Goal: Task Accomplishment & Management: Manage account settings

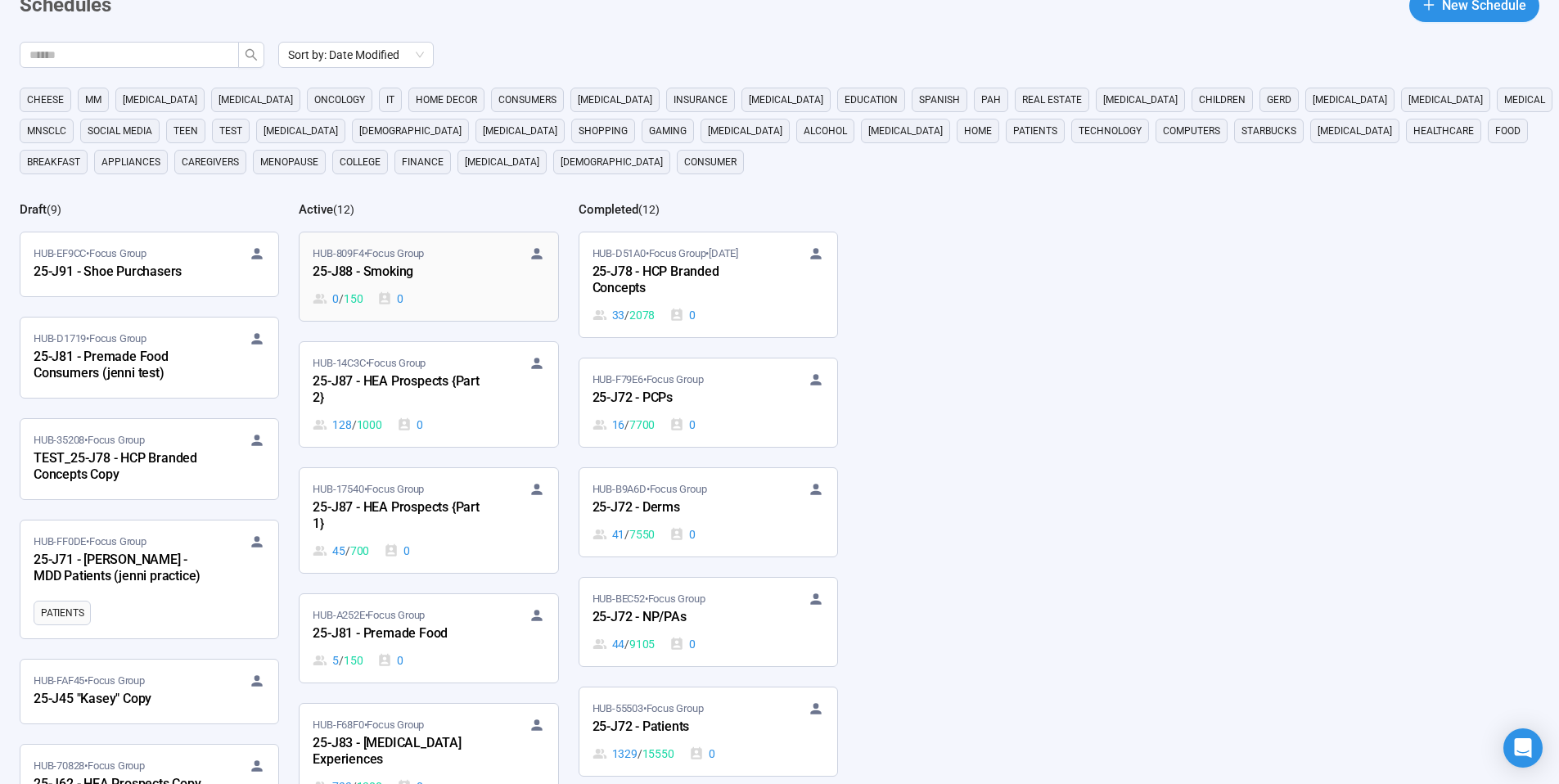
click at [393, 273] on div "25-J88 - Smoking" at bounding box center [402, 272] width 180 height 21
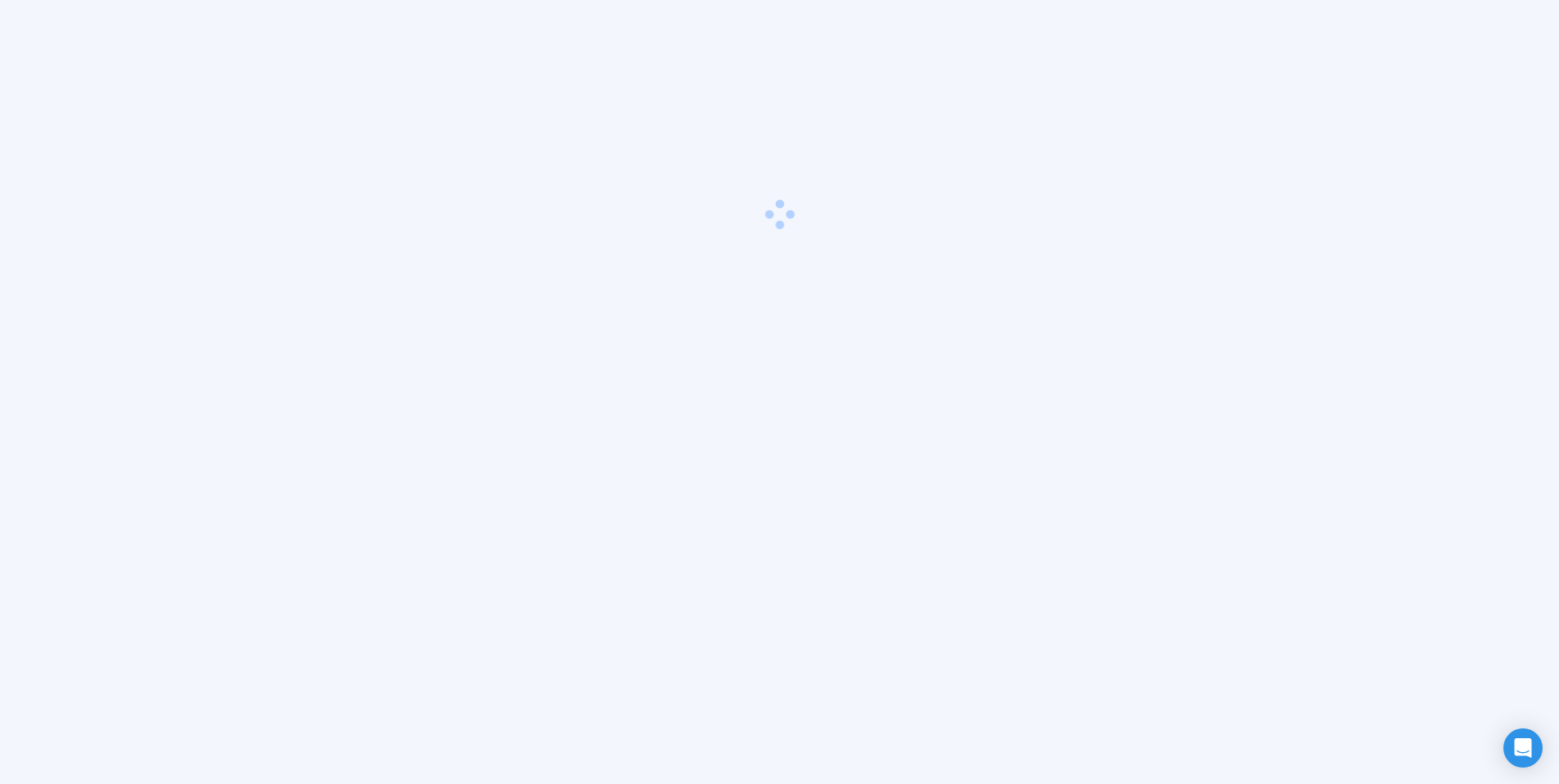
scroll to position [57, 0]
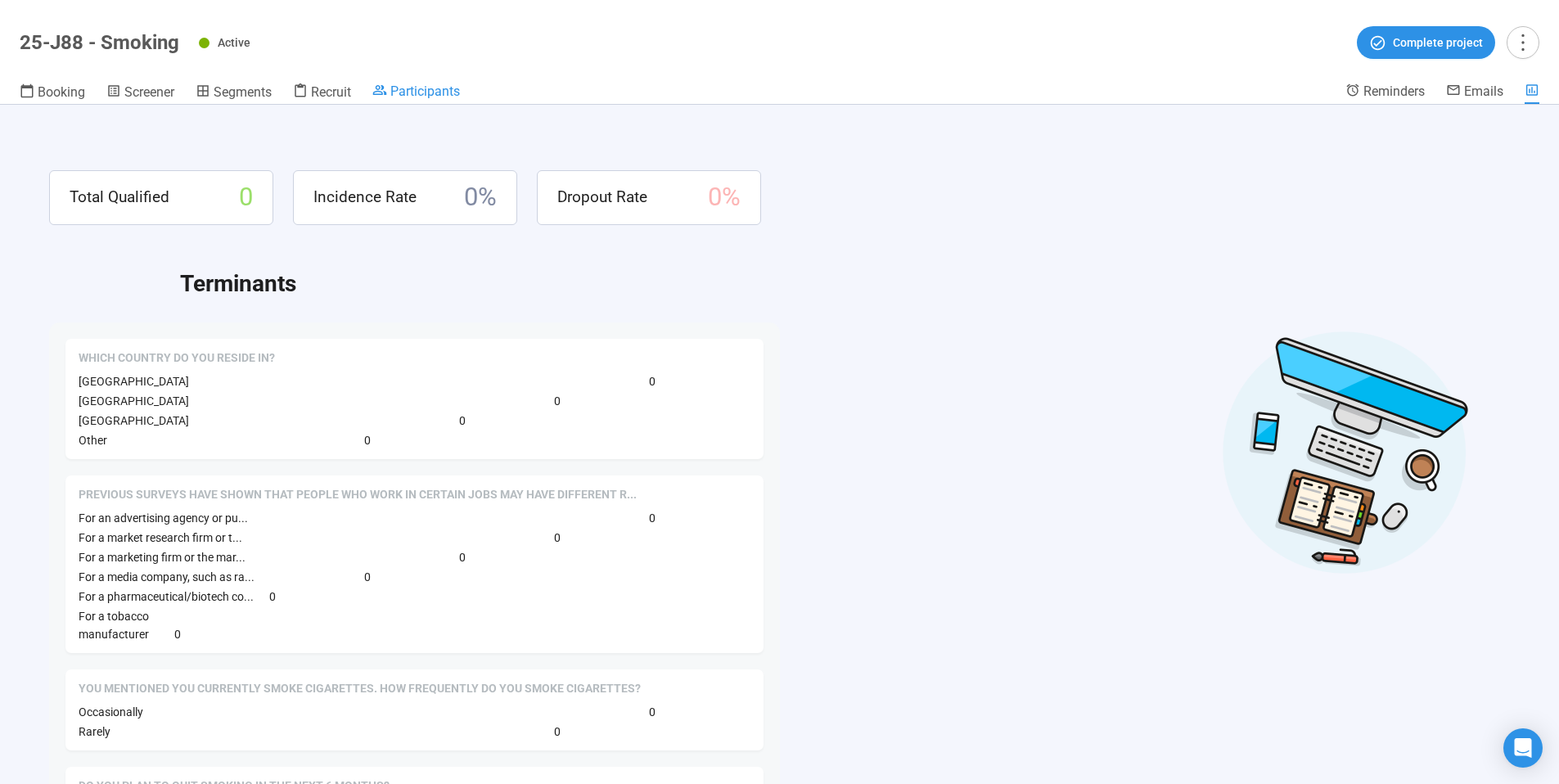
click at [420, 96] on span "Participants" at bounding box center [425, 90] width 69 height 16
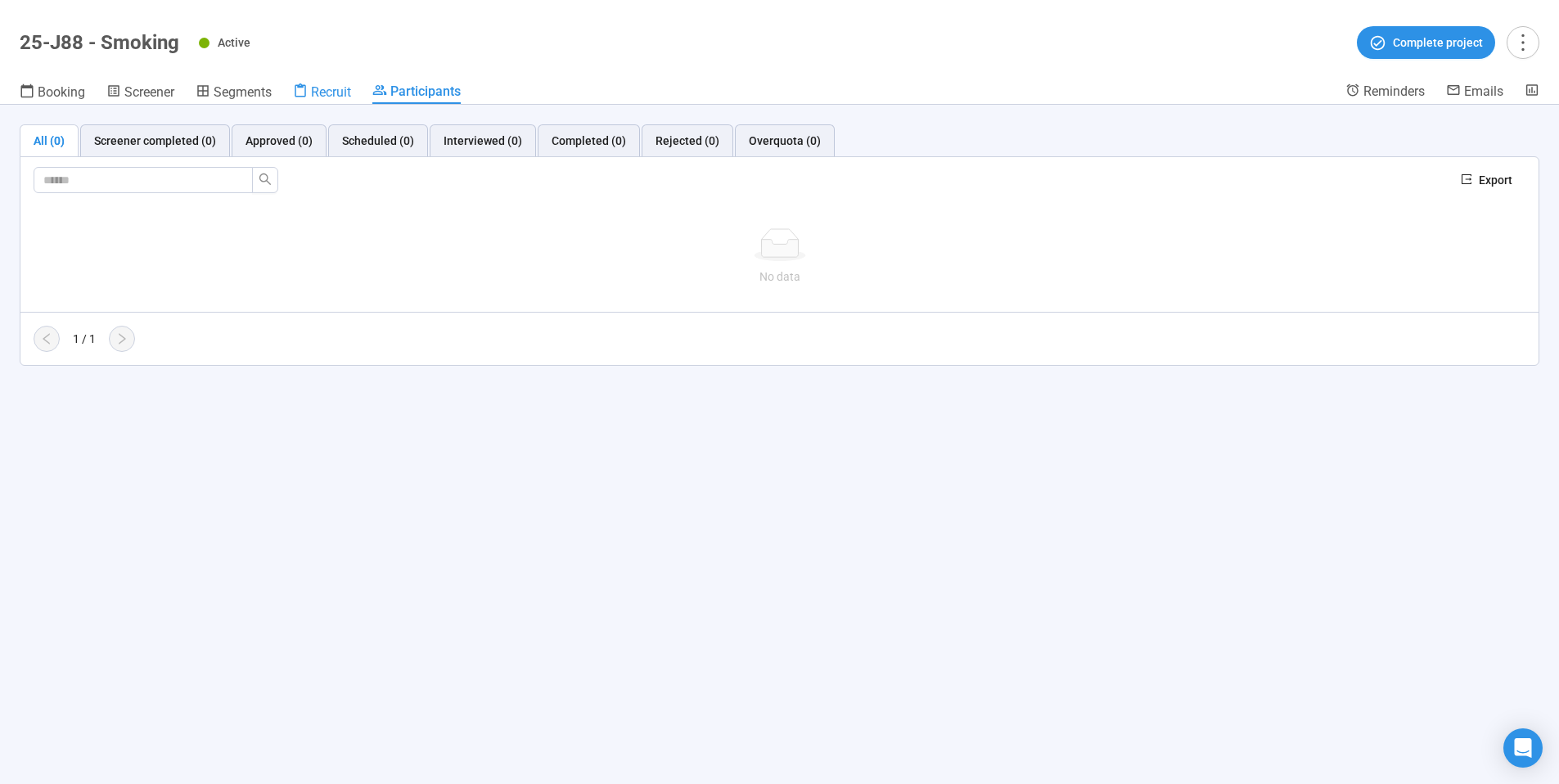
click at [324, 85] on span "Recruit" at bounding box center [331, 91] width 40 height 16
click at [332, 89] on span "Recruit" at bounding box center [331, 91] width 40 height 16
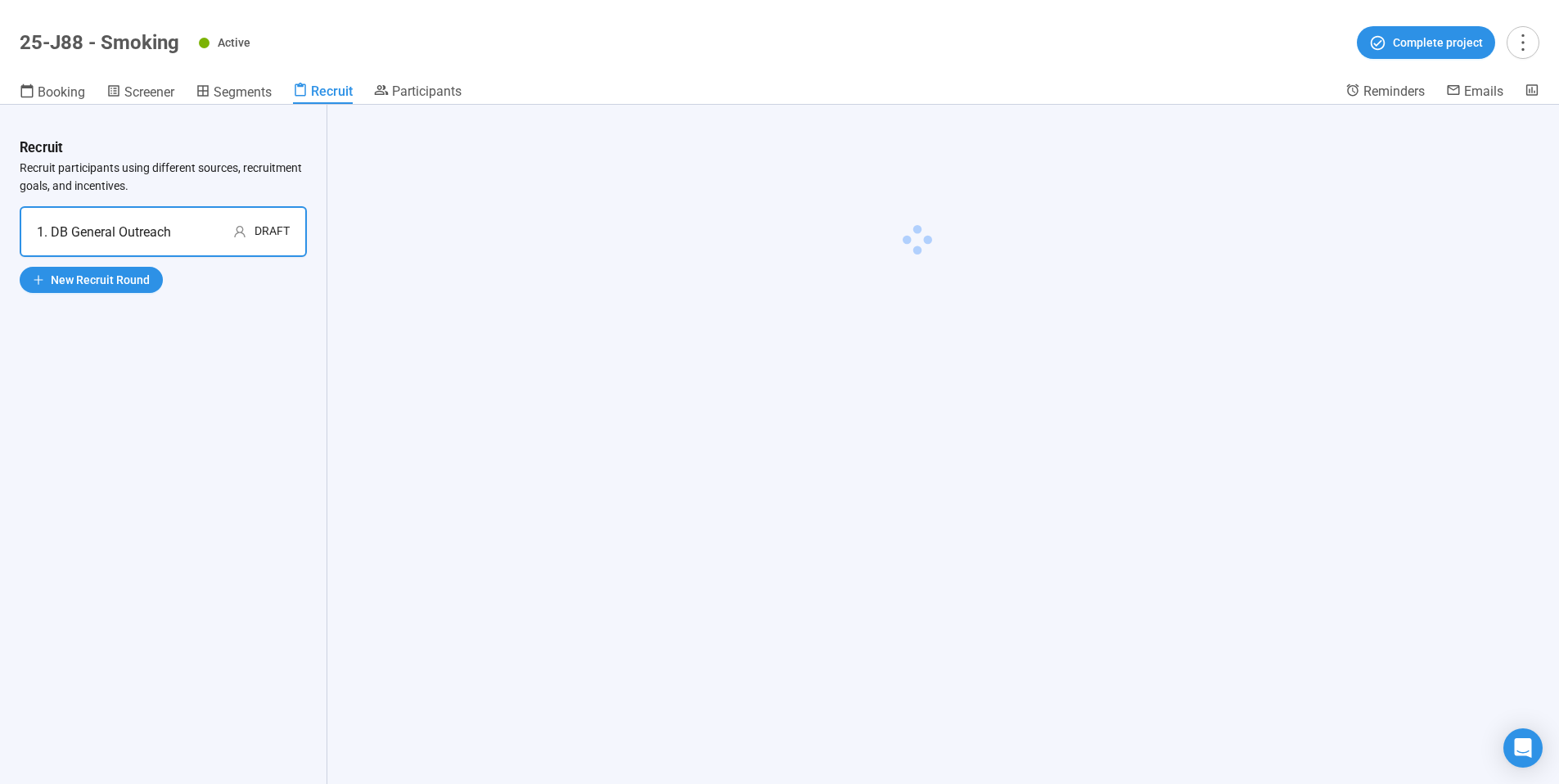
click at [162, 226] on div "1. DB General Outreach" at bounding box center [103, 232] width 134 height 20
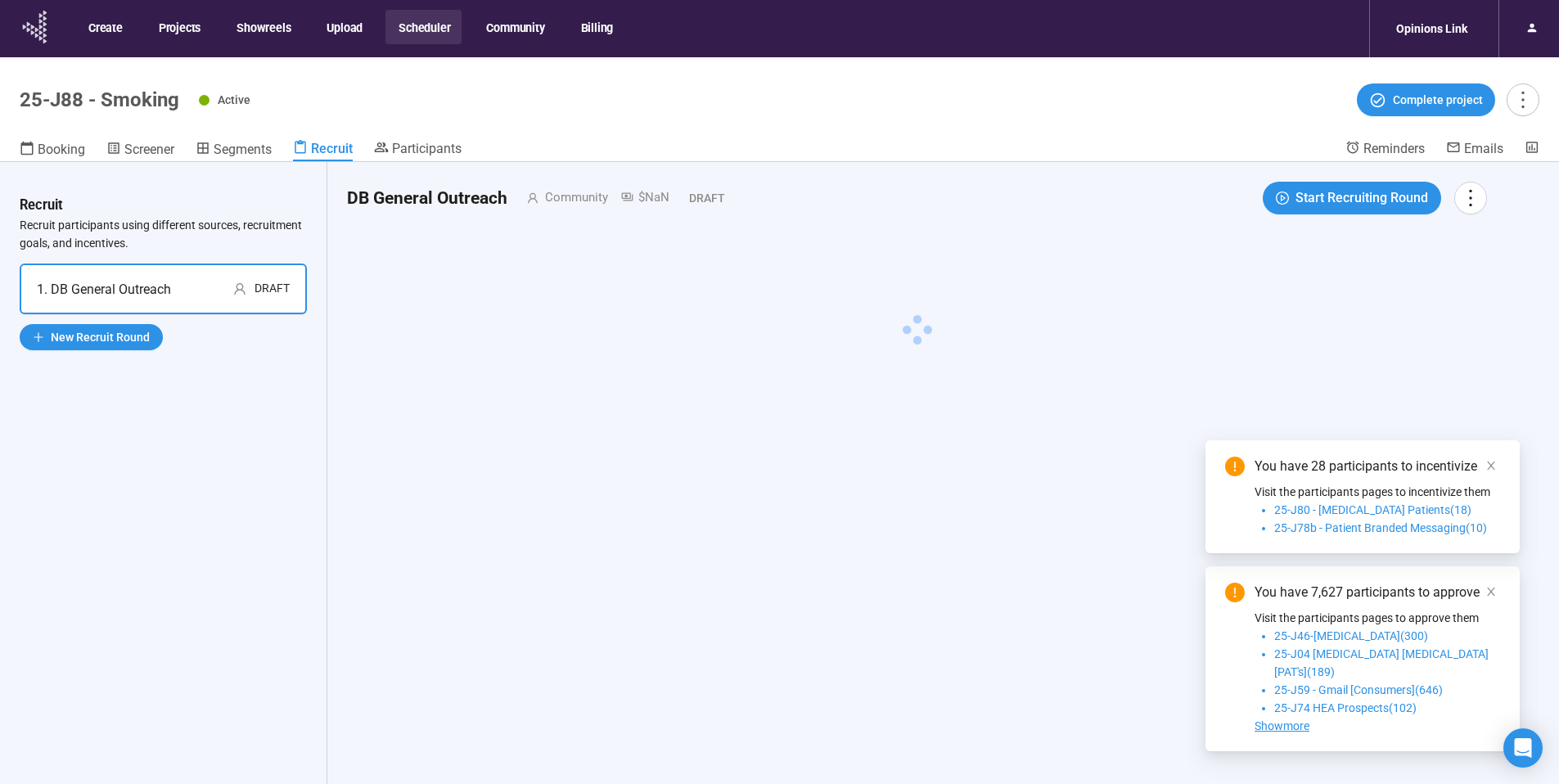
click at [39, 29] on icon at bounding box center [36, 26] width 41 height 43
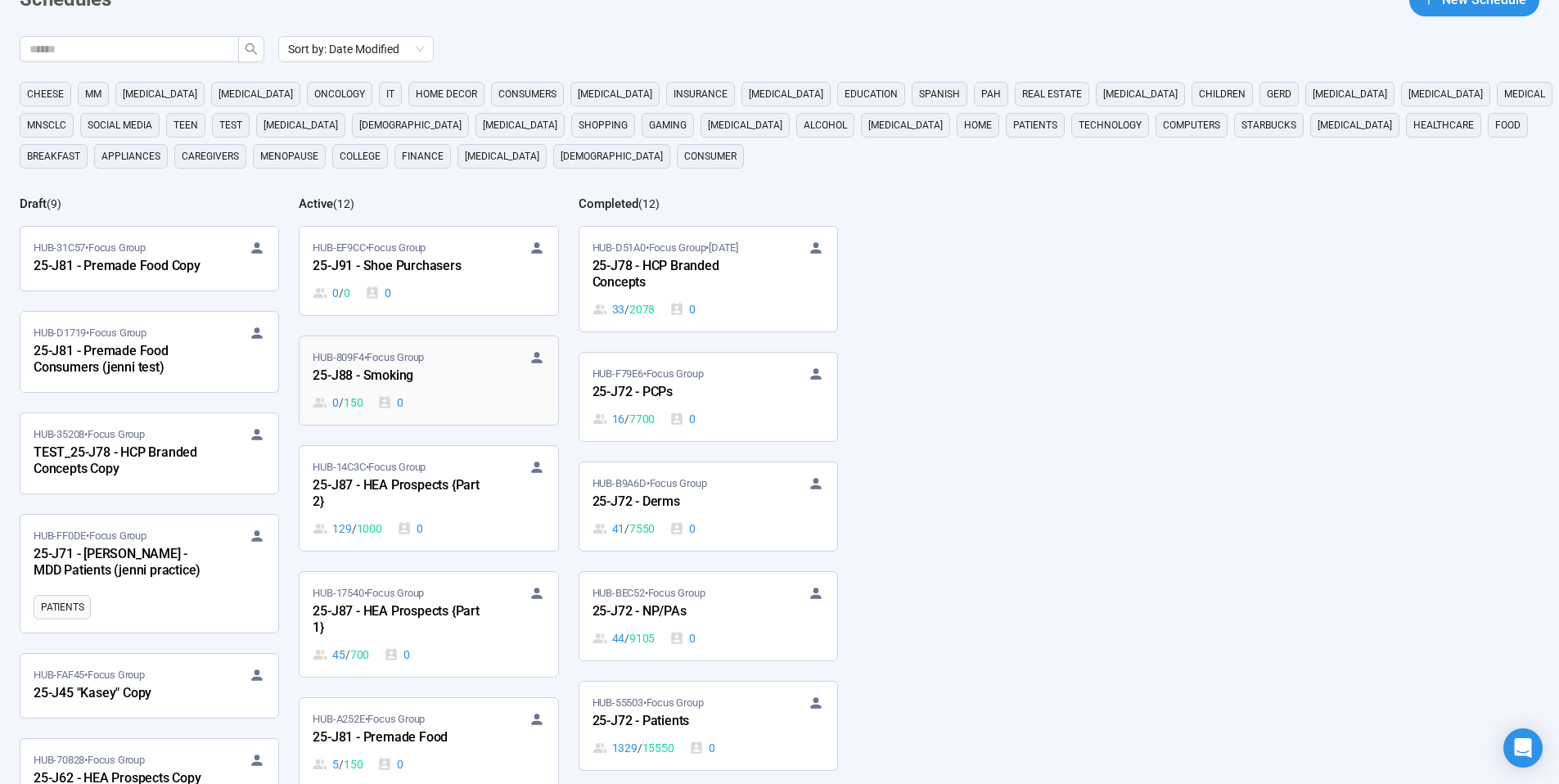
click at [455, 373] on div "25-J88 - Smoking" at bounding box center [402, 376] width 180 height 21
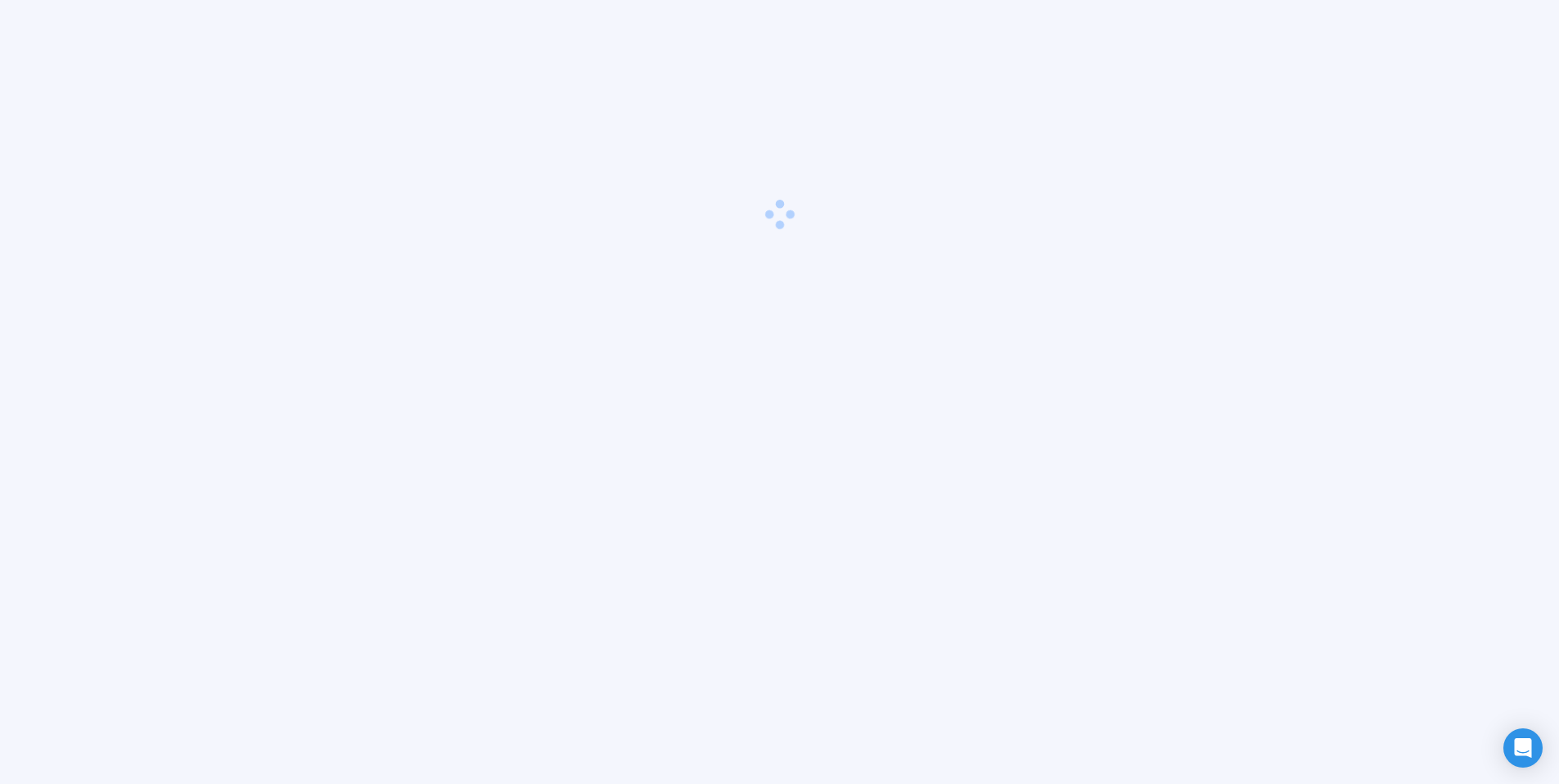
scroll to position [57, 0]
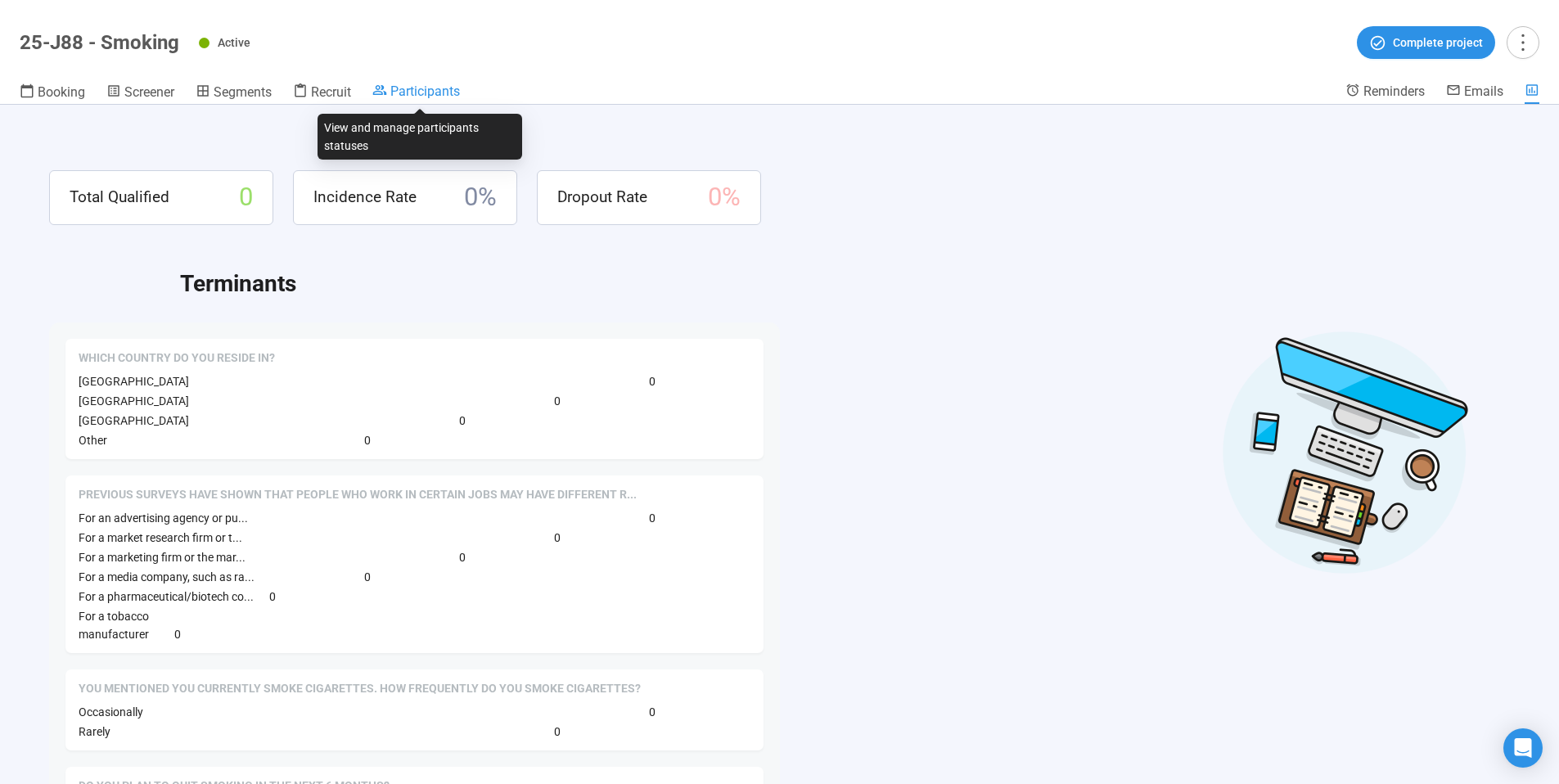
click at [418, 92] on span "Participants" at bounding box center [425, 90] width 69 height 16
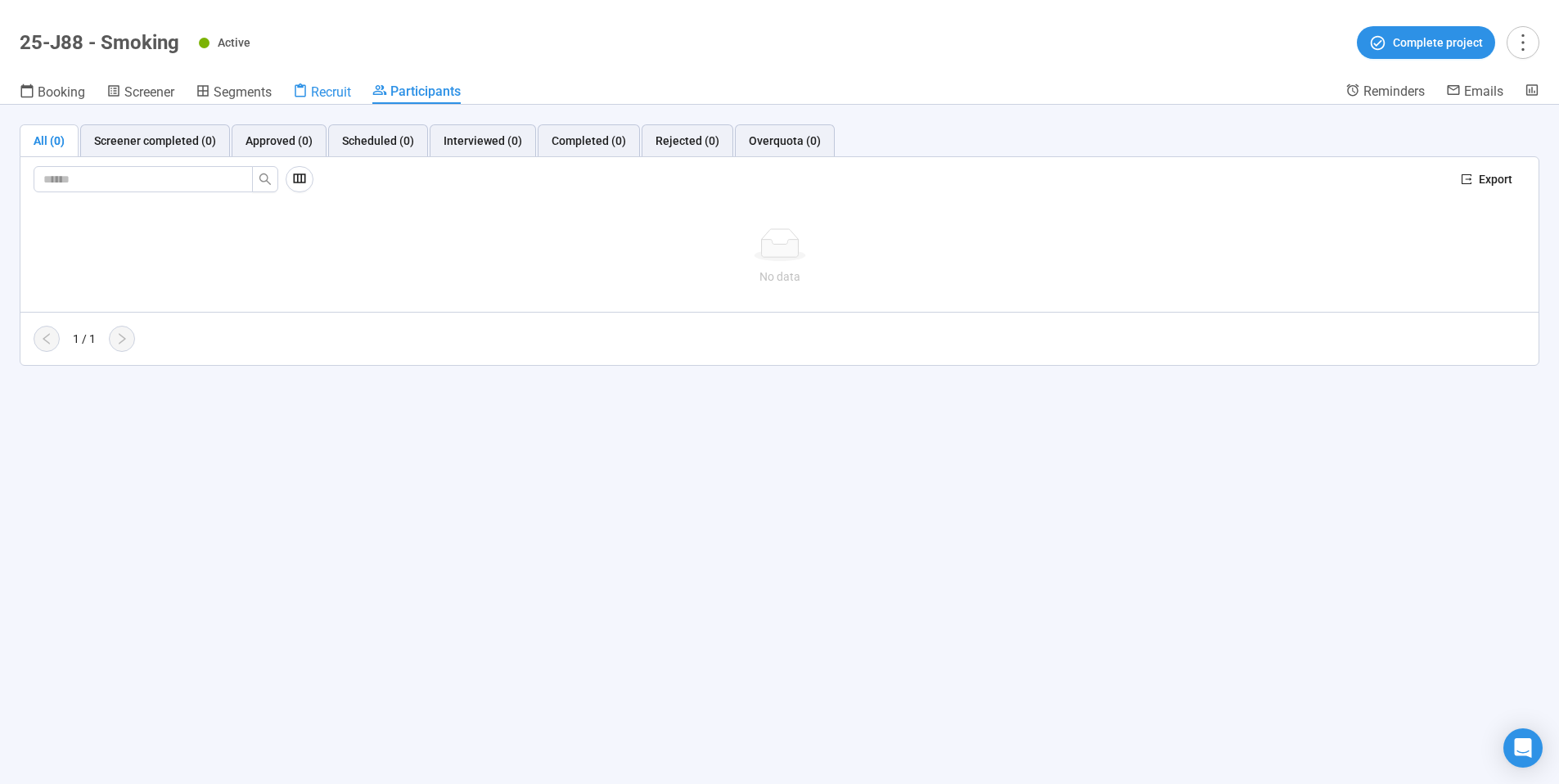
click at [336, 91] on span "Recruit" at bounding box center [331, 91] width 40 height 16
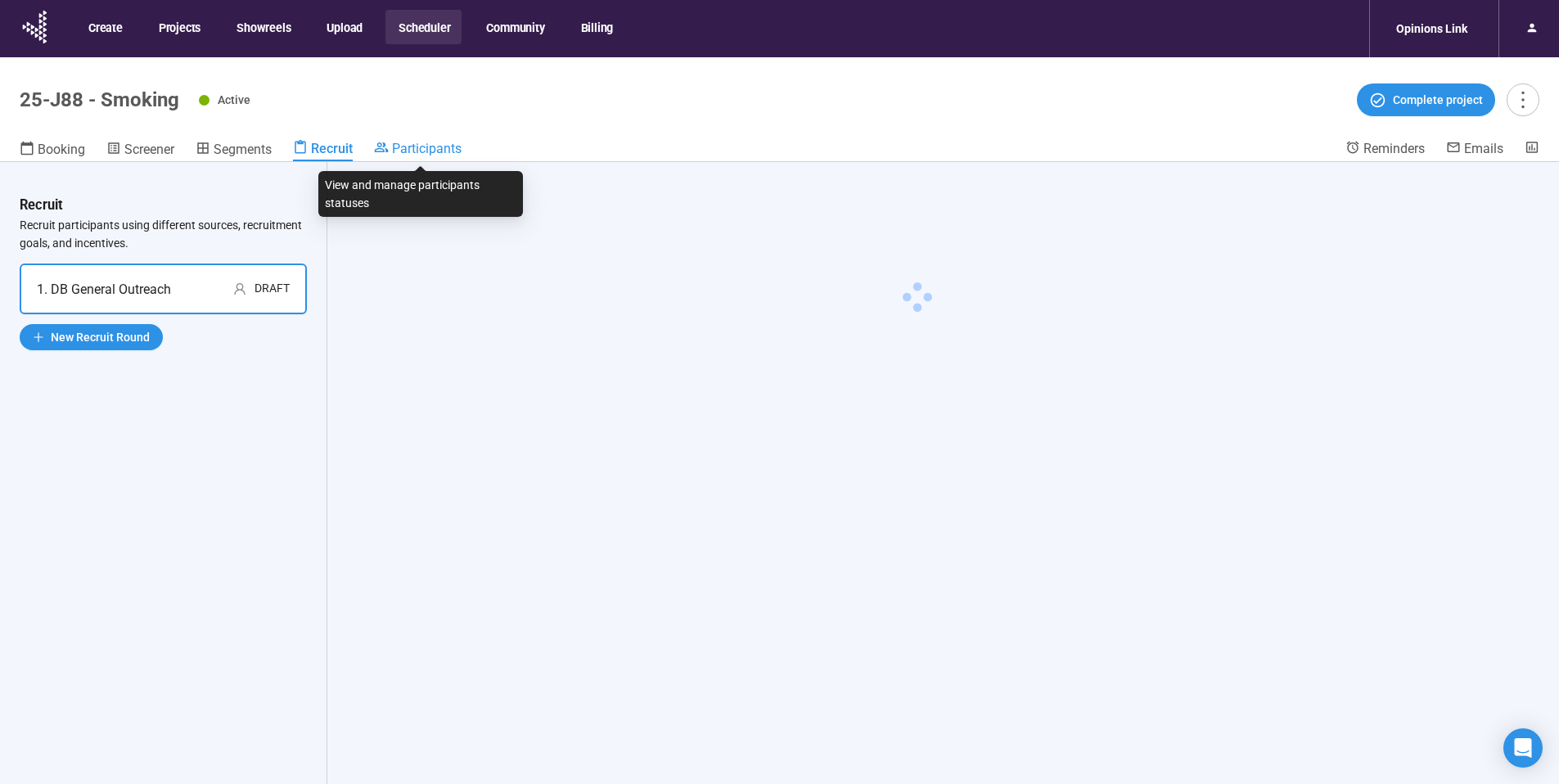
click at [415, 149] on span "Participants" at bounding box center [426, 148] width 69 height 16
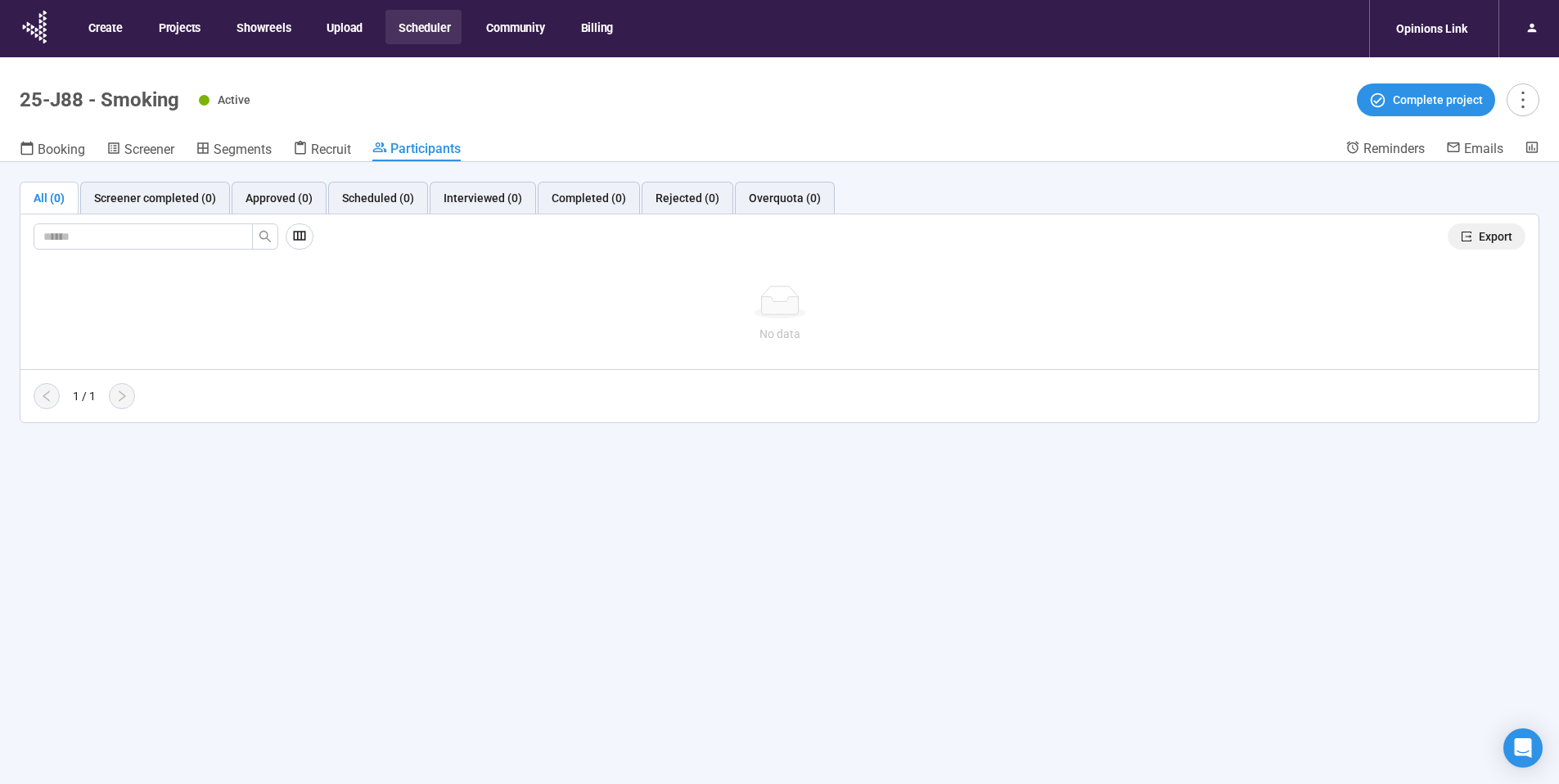
click at [1490, 234] on span "Export" at bounding box center [1495, 236] width 34 height 18
click at [39, 28] on icon at bounding box center [41, 26] width 4 height 5
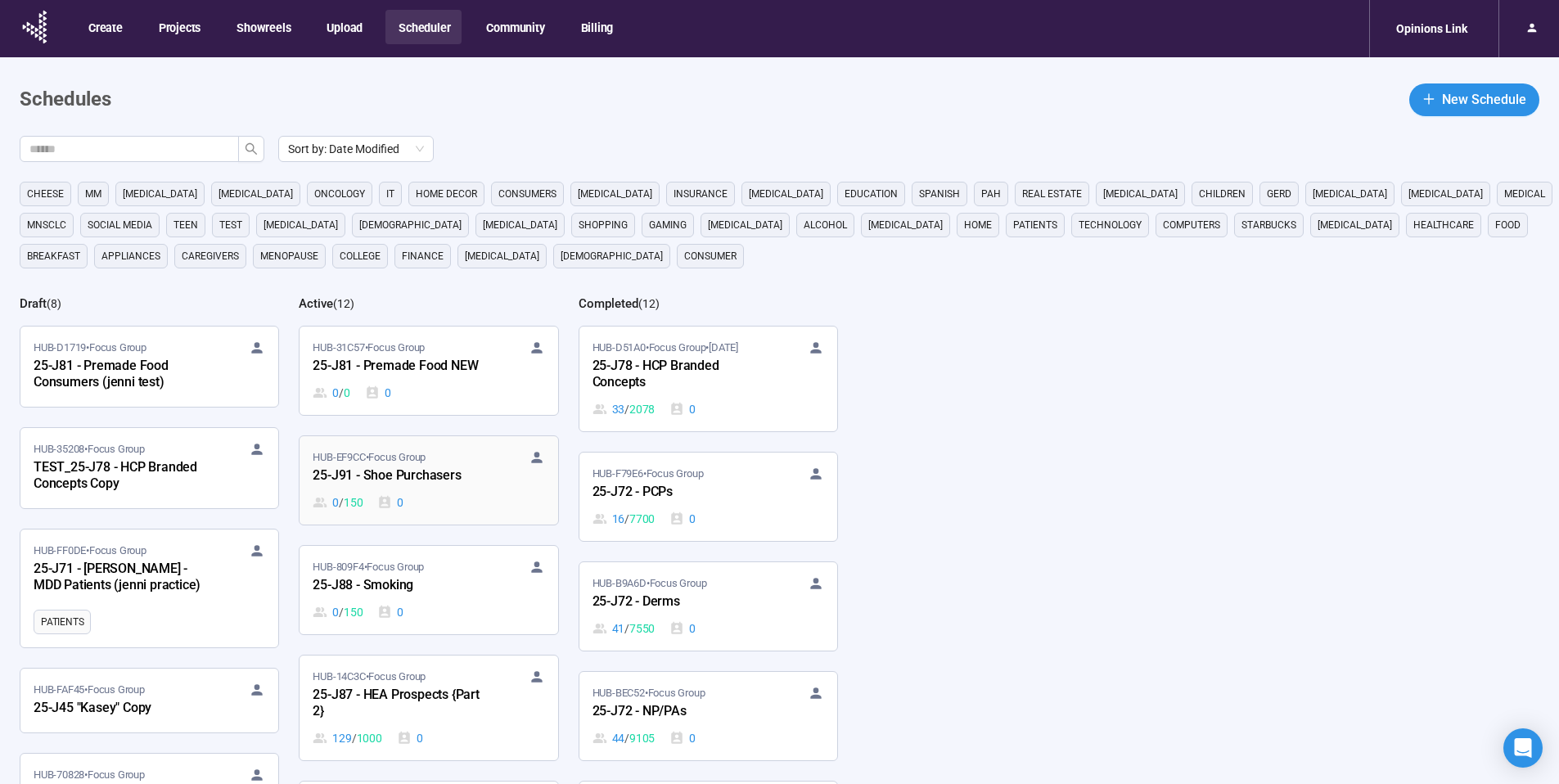
click at [416, 468] on div "25-J91 - Shoe Purchasers" at bounding box center [402, 476] width 180 height 21
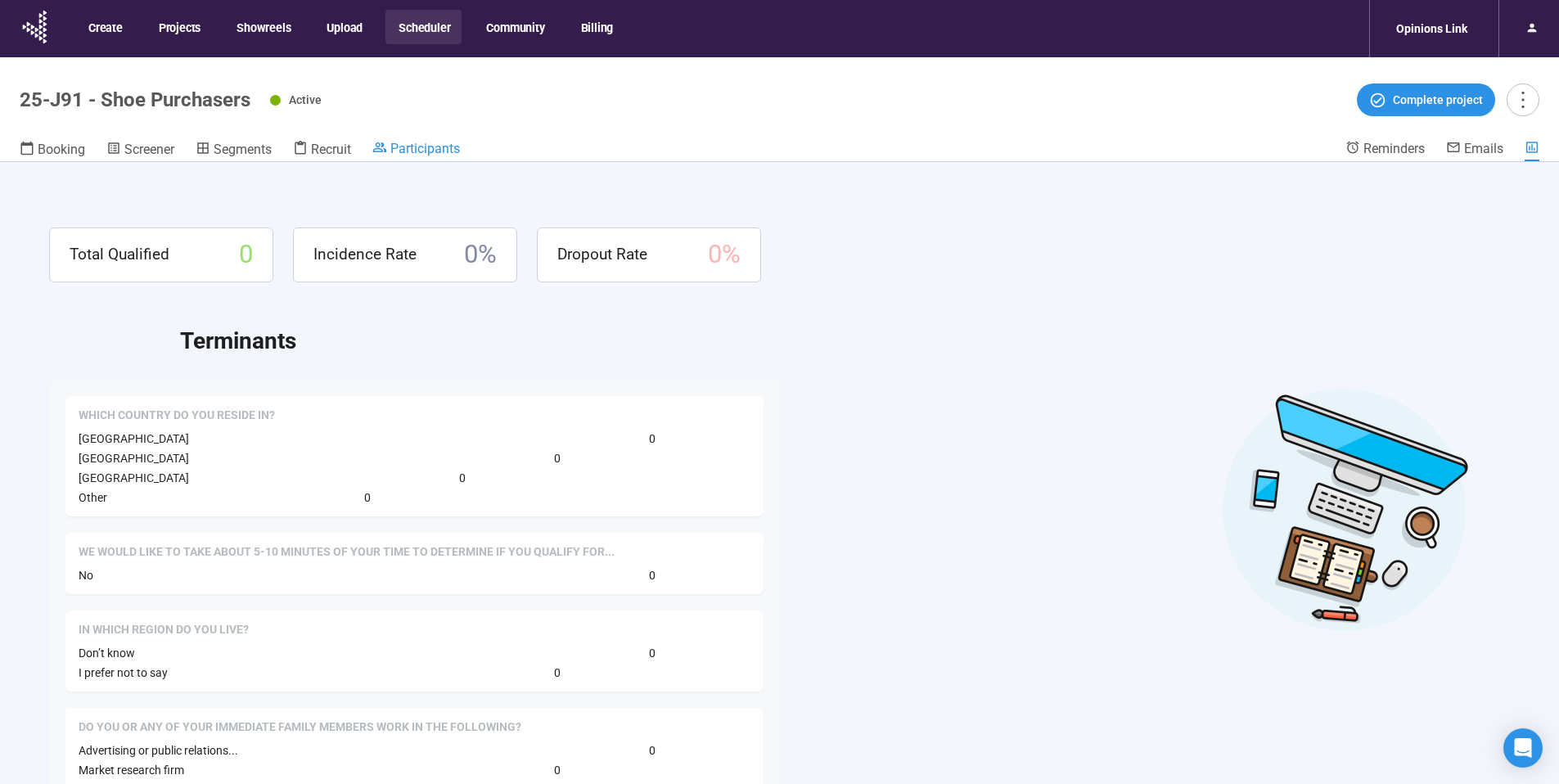
click at [439, 152] on span "Participants" at bounding box center [425, 148] width 69 height 16
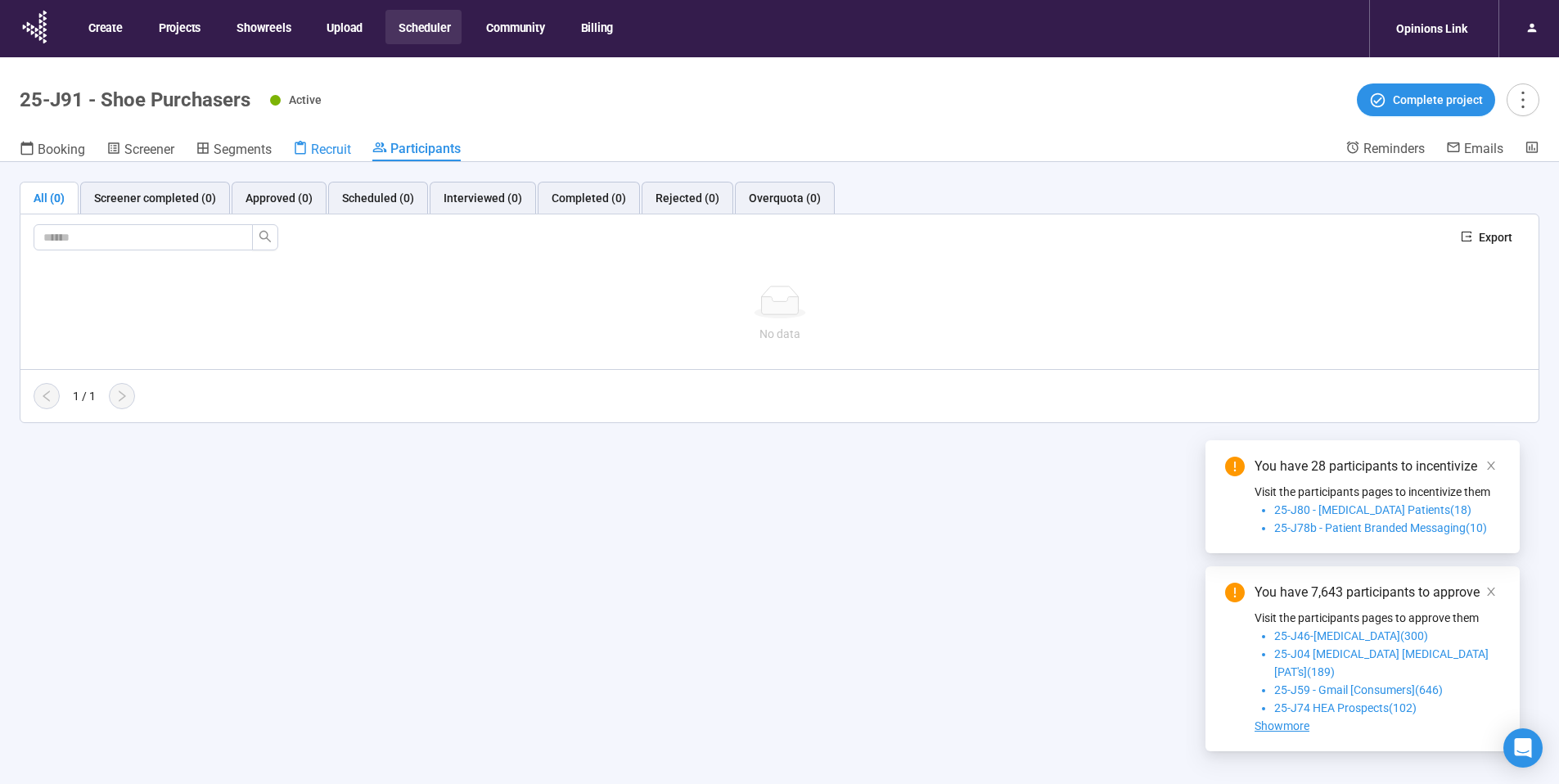
click at [340, 146] on span "Recruit" at bounding box center [331, 149] width 40 height 16
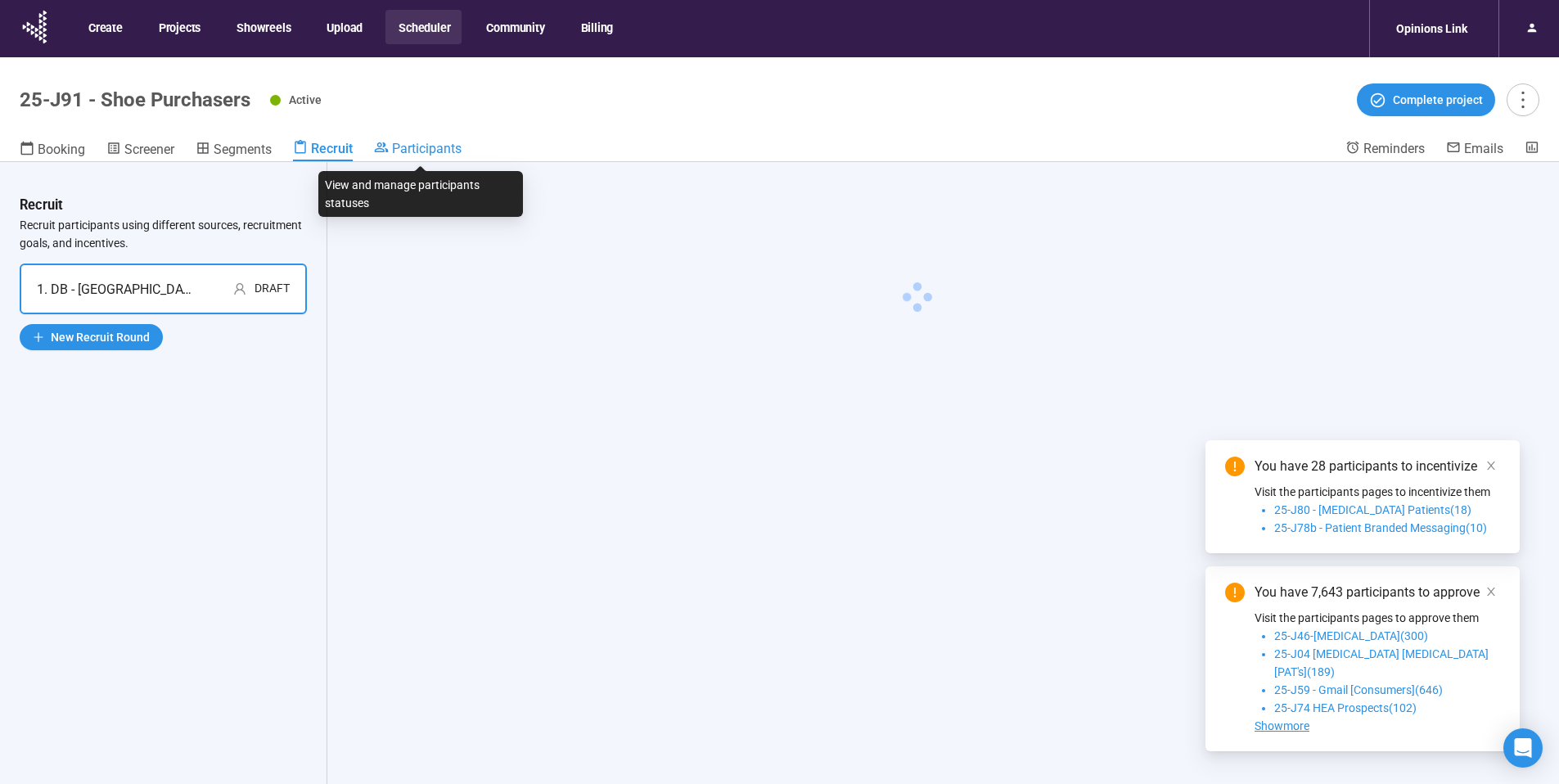
click at [403, 150] on span "Participants" at bounding box center [426, 148] width 69 height 16
